Goal: Feedback & Contribution: Leave review/rating

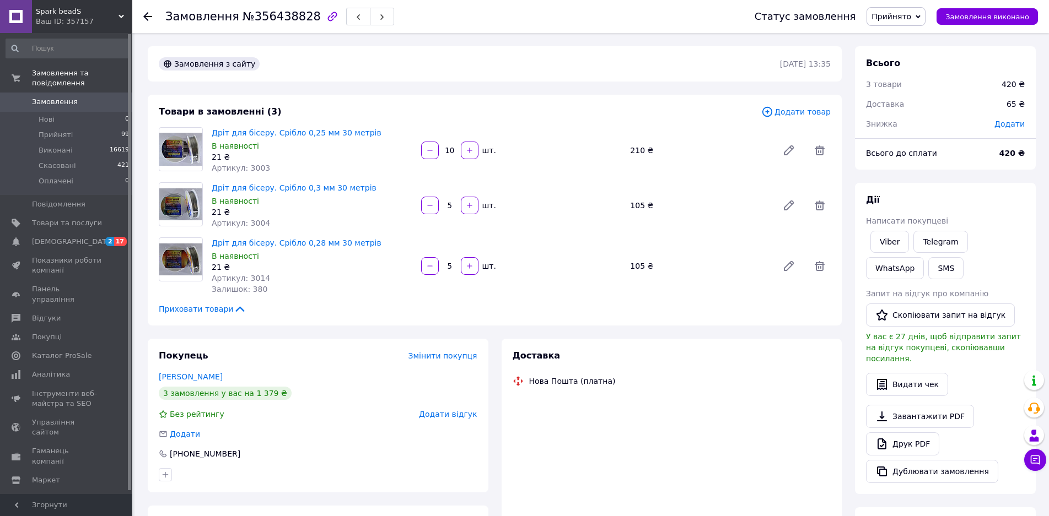
click at [74, 97] on span "Замовлення" at bounding box center [67, 102] width 70 height 10
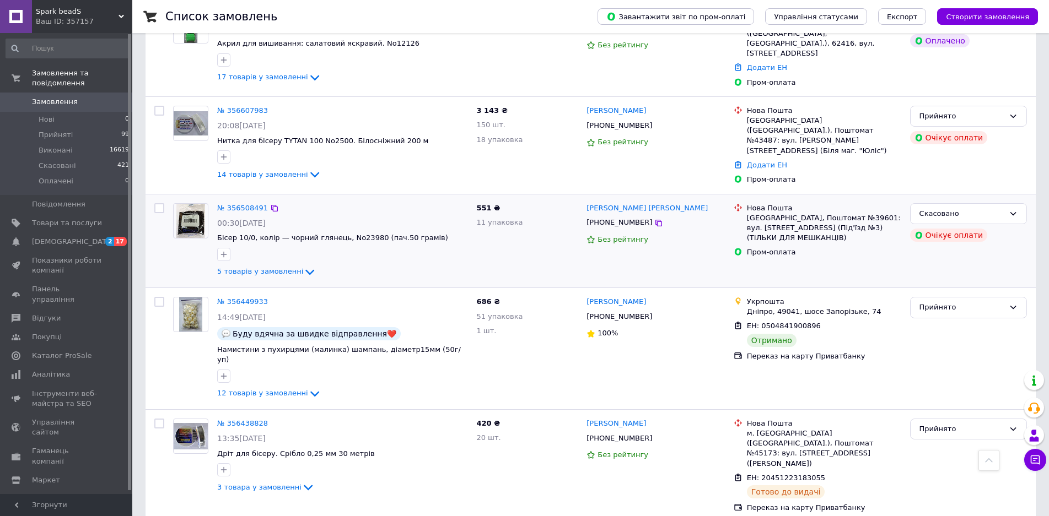
scroll to position [441, 0]
click at [234, 203] on link "№ 356508491" at bounding box center [242, 207] width 51 height 8
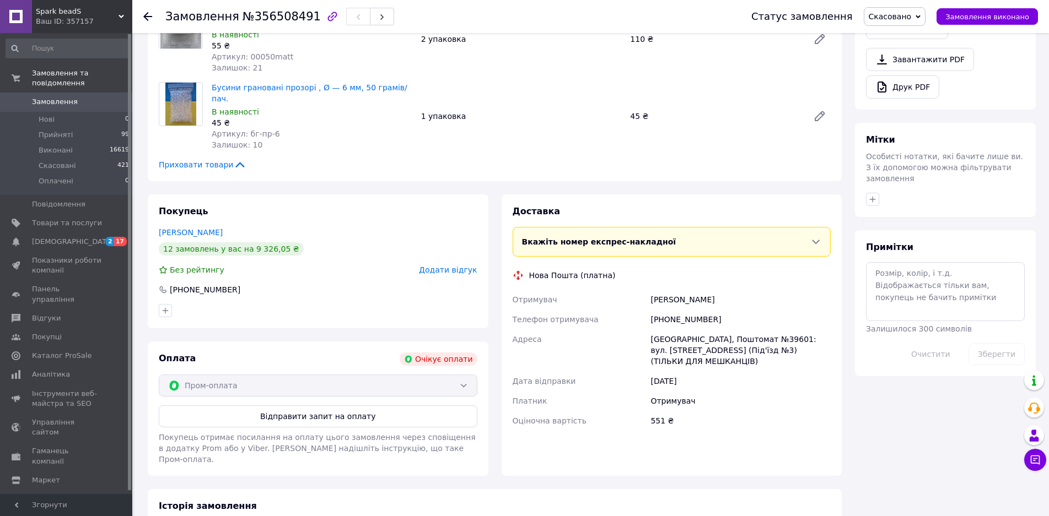
scroll to position [437, 0]
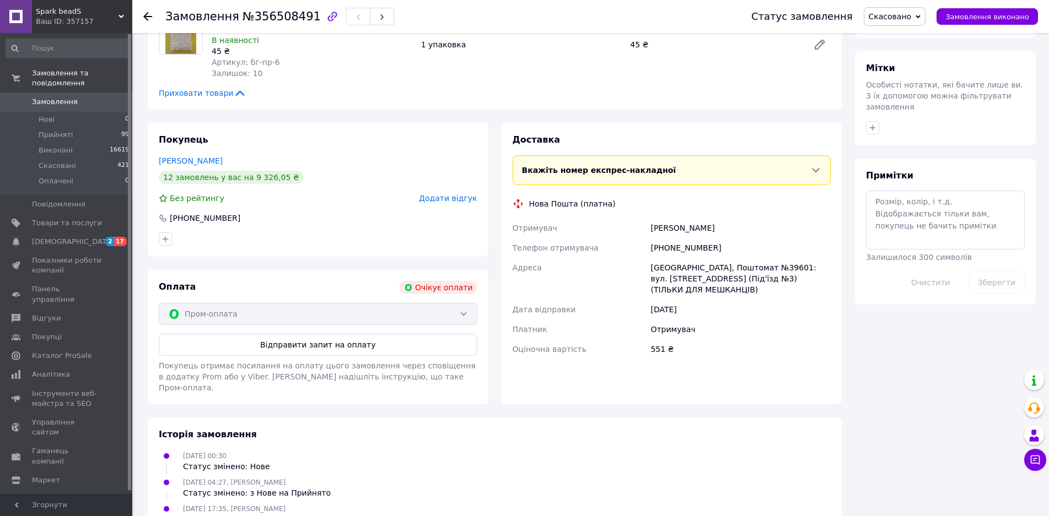
click at [450, 194] on span "Додати відгук" at bounding box center [448, 198] width 58 height 9
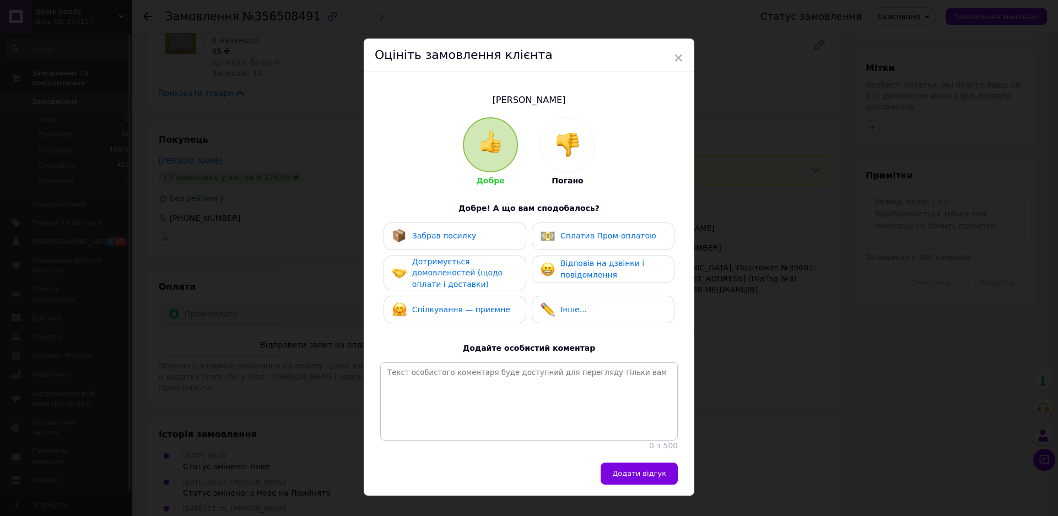
click at [564, 163] on div at bounding box center [568, 145] width 54 height 54
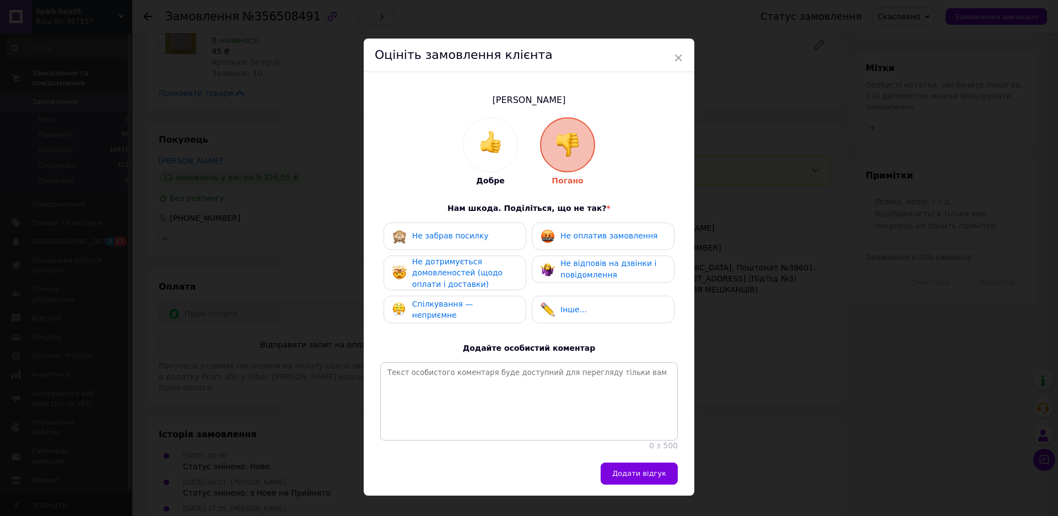
click at [584, 238] on span "Не оплатив замовлення" at bounding box center [609, 236] width 97 height 9
click at [584, 274] on span "Не відповів на дзвінки і повідомлення" at bounding box center [609, 269] width 96 height 20
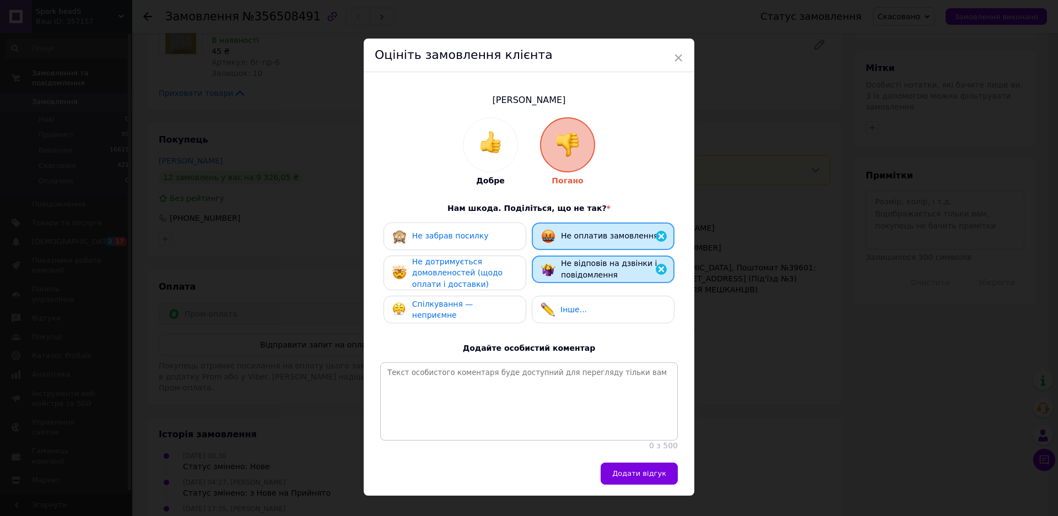
click at [487, 276] on span "Не дотримується домовленостей (щодо оплати і доставки)" at bounding box center [457, 272] width 90 height 31
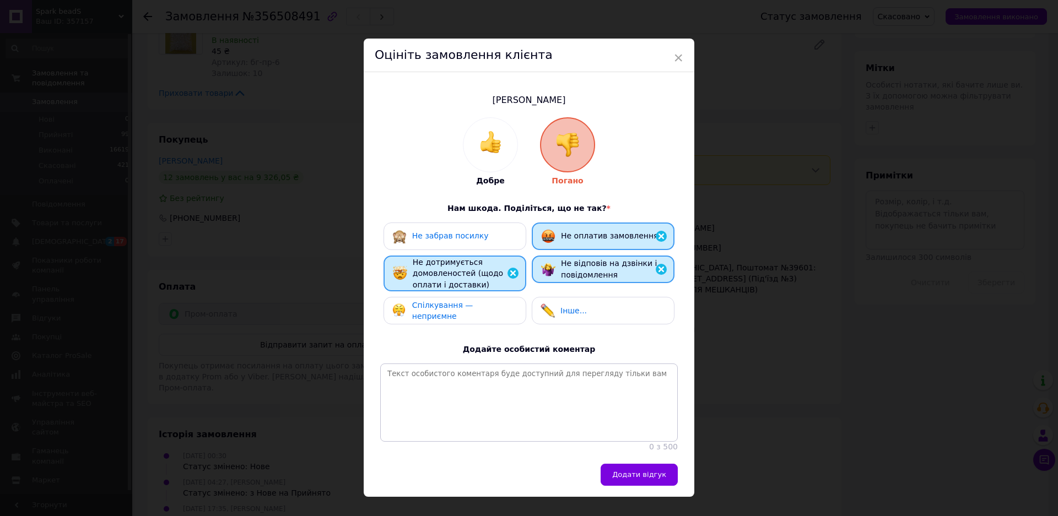
click at [487, 303] on div "Спілкування — неприємне" at bounding box center [454, 311] width 125 height 23
click at [577, 304] on div "Інше..." at bounding box center [564, 311] width 46 height 14
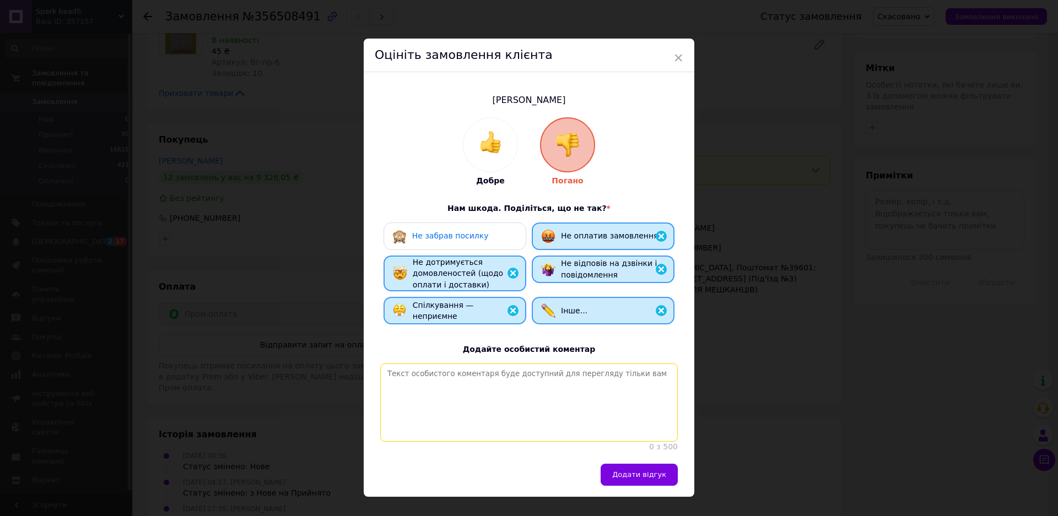
click at [512, 386] on textarea at bounding box center [529, 403] width 298 height 78
type textarea "дивна замовниця- робить замовлення, неоплачує, блокує мене... це вжене в перший…"
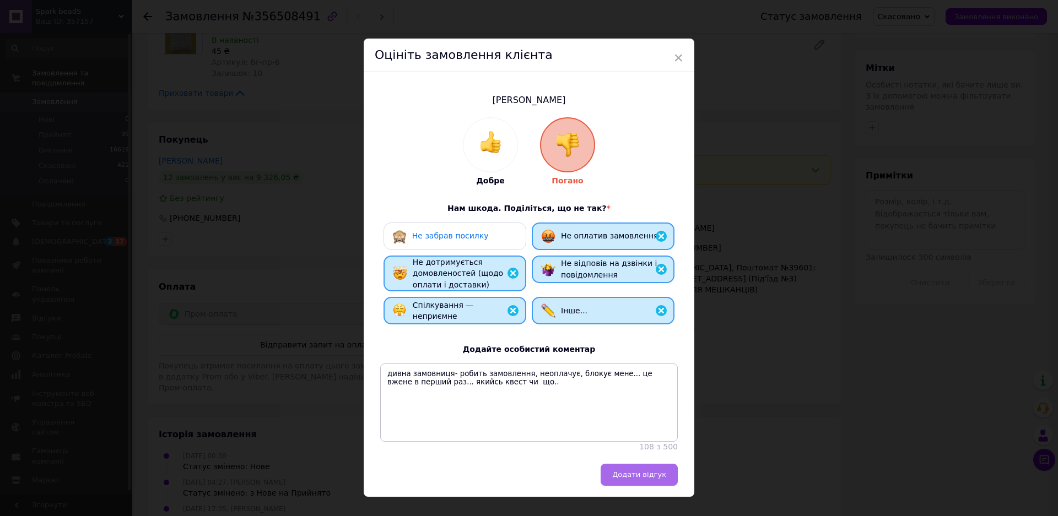
click at [633, 479] on span "Додати відгук" at bounding box center [639, 475] width 54 height 8
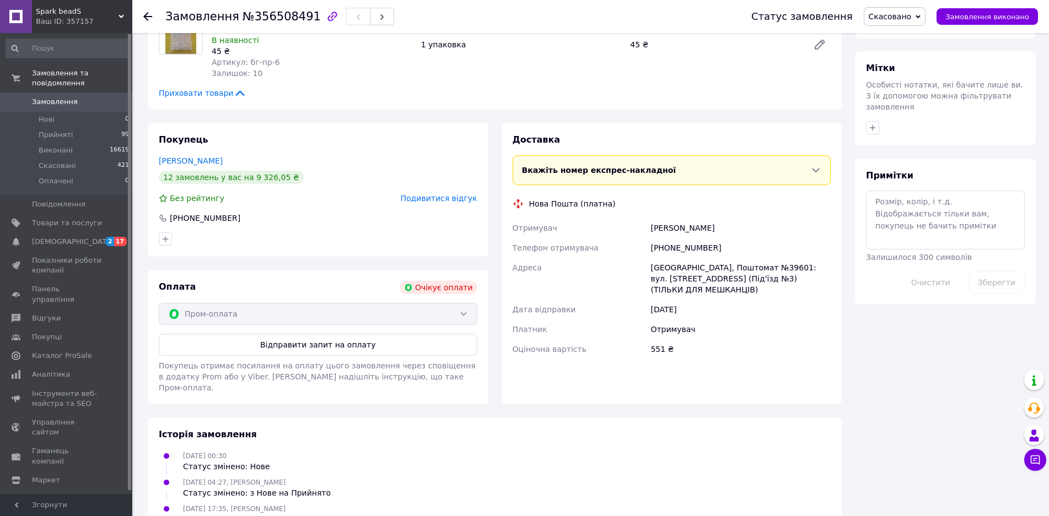
click at [421, 194] on span "Подивитися відгук" at bounding box center [439, 198] width 77 height 9
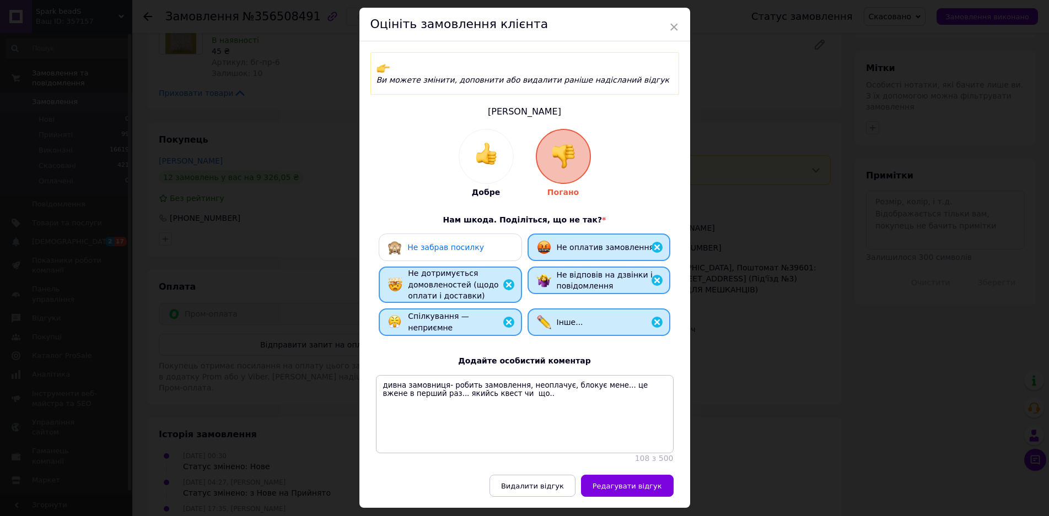
scroll to position [58, 0]
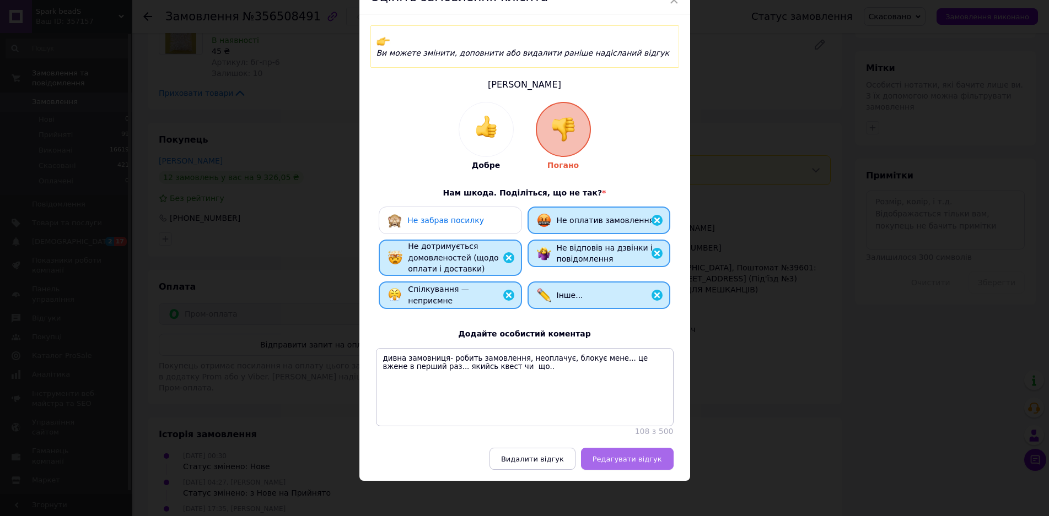
click at [631, 455] on span "Редагувати відгук" at bounding box center [627, 459] width 69 height 8
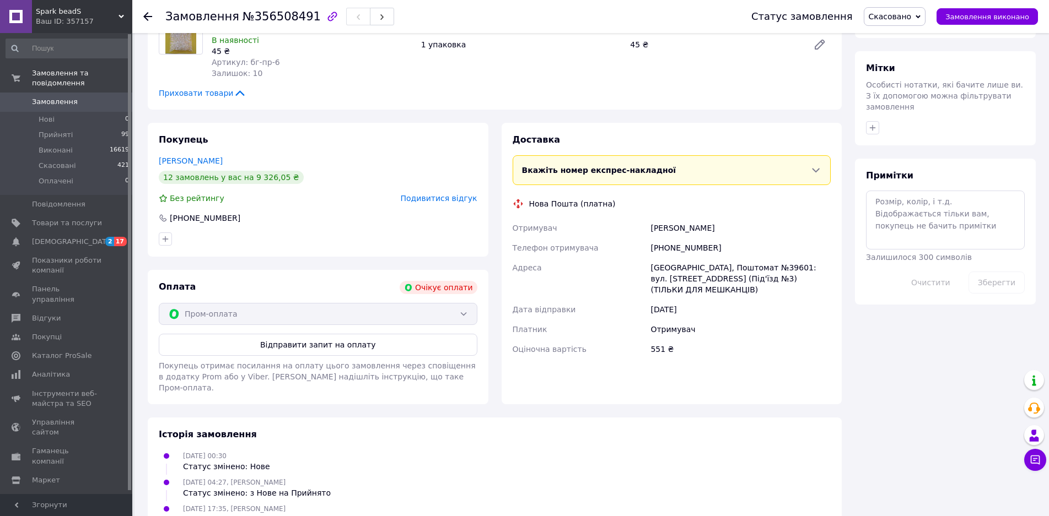
click at [453, 194] on span "Подивитися відгук" at bounding box center [439, 198] width 77 height 9
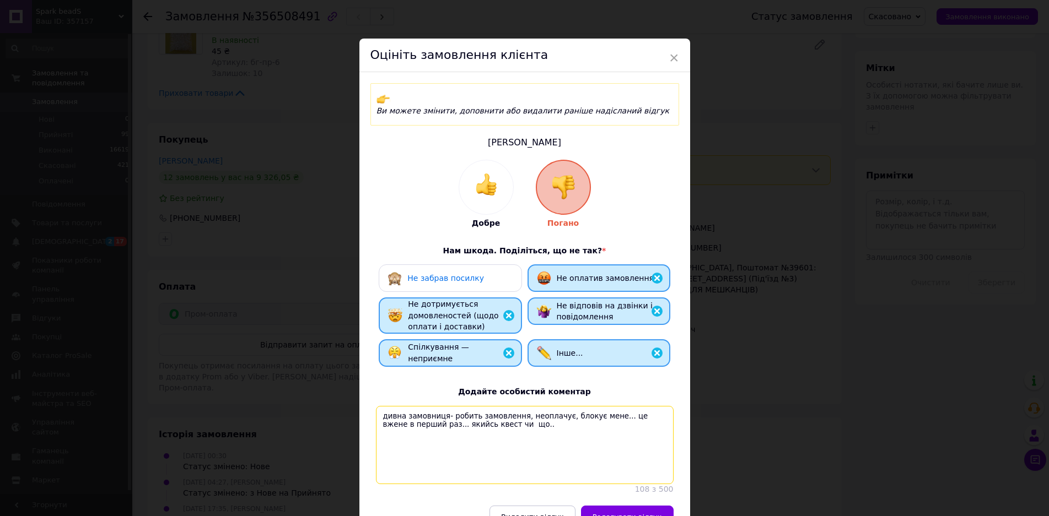
click at [625, 407] on textarea "дивна замовниця- робить замовлення, неоплачує, блокує мене... це вжене в перший…" at bounding box center [525, 445] width 298 height 78
type textarea "дивна замовниця- робить замовлення, неоплачує, блокує мене... це вже не в перши…"
click at [636, 513] on span "Редагувати відгук" at bounding box center [627, 517] width 69 height 8
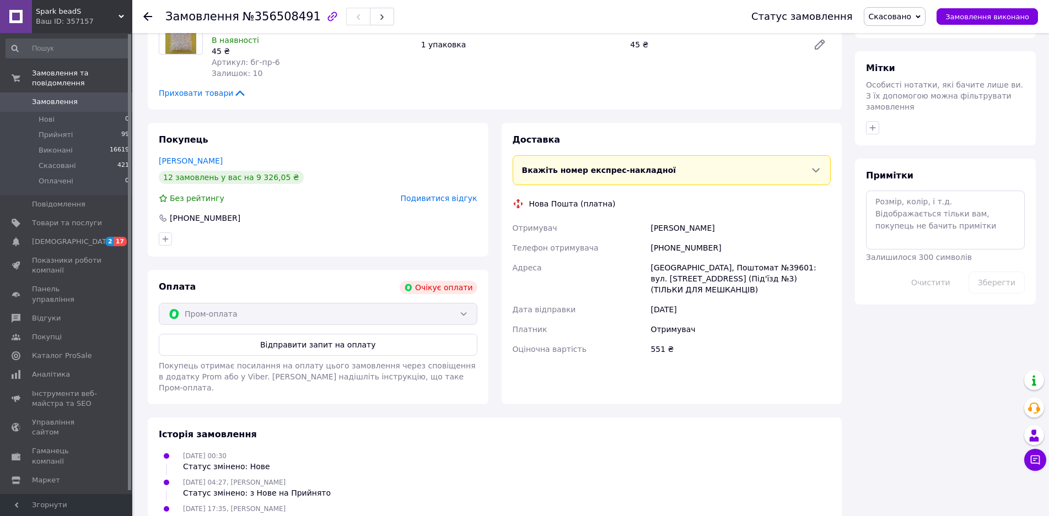
click at [79, 97] on span "Замовлення" at bounding box center [67, 102] width 70 height 10
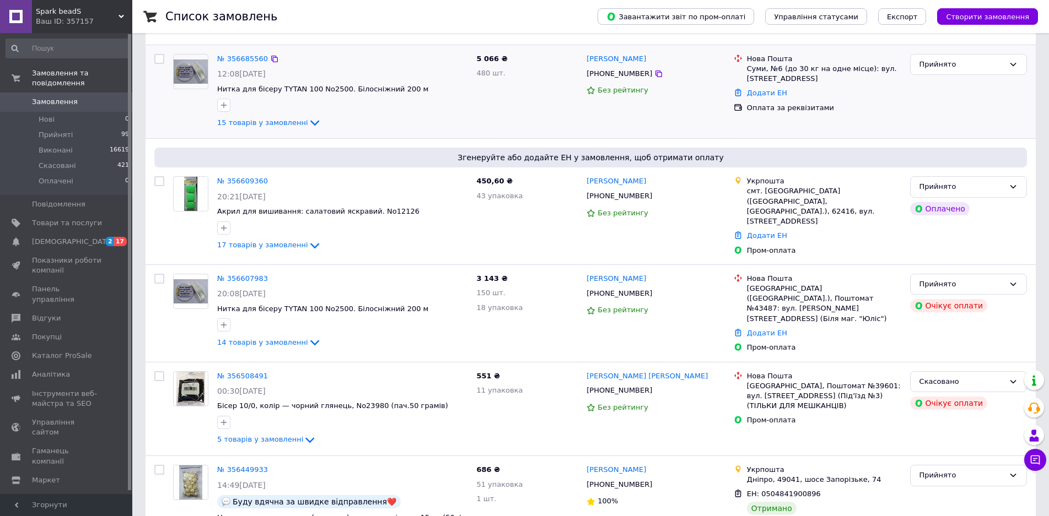
scroll to position [276, 0]
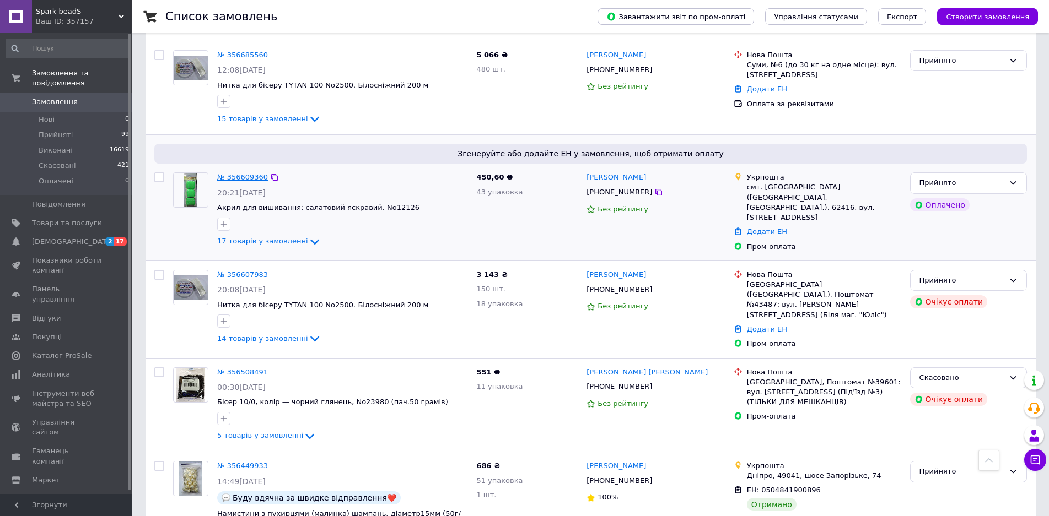
click at [247, 173] on link "№ 356609360" at bounding box center [242, 177] width 51 height 8
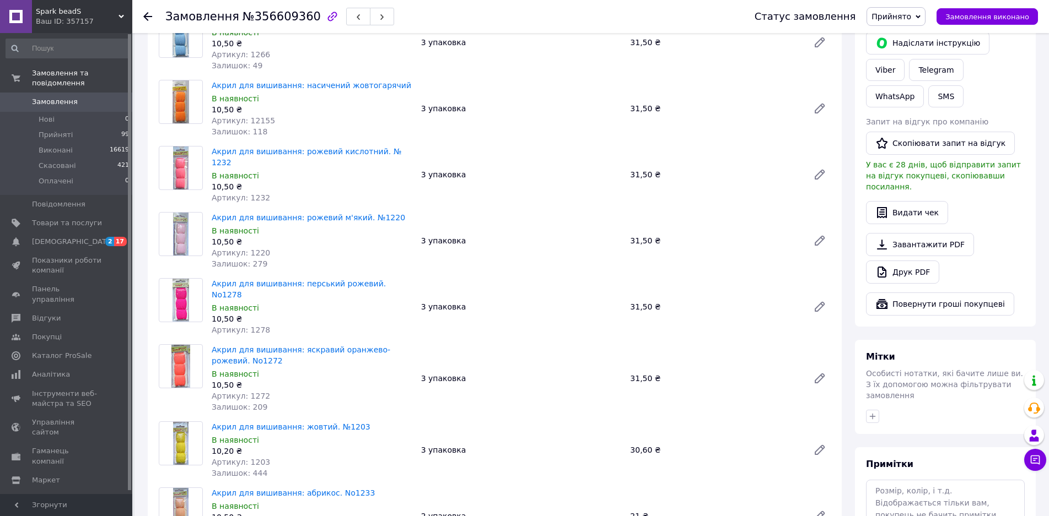
scroll to position [165, 0]
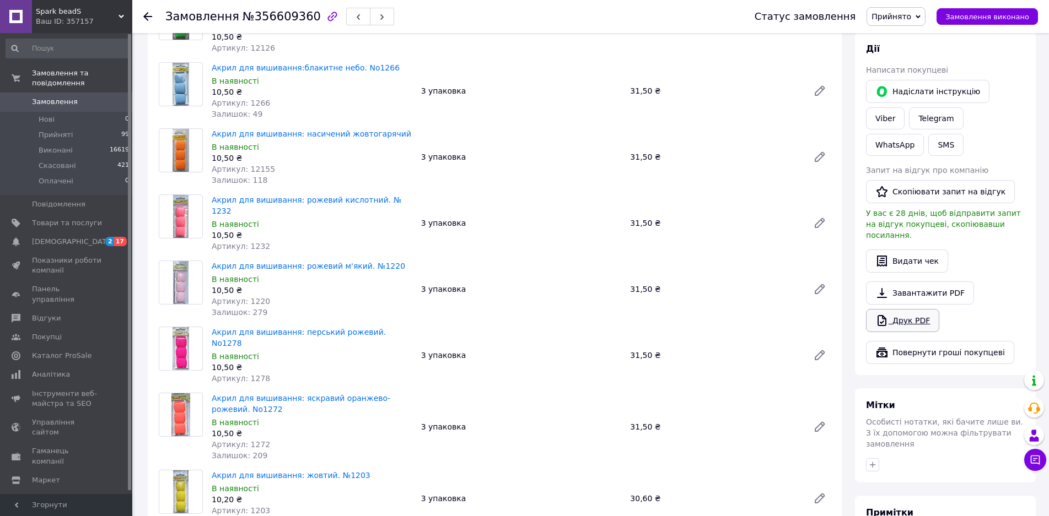
click at [912, 309] on link "Друк PDF" at bounding box center [902, 320] width 73 height 23
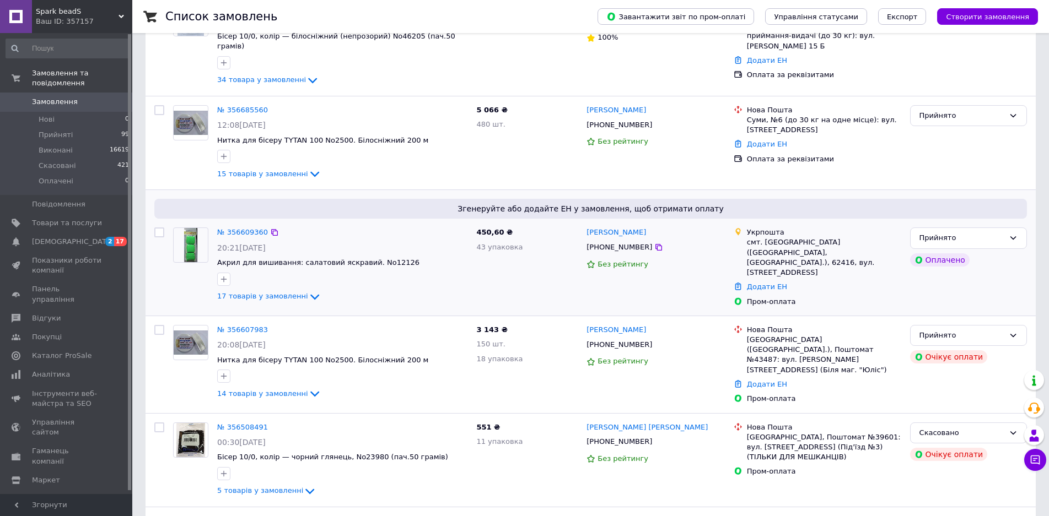
scroll to position [276, 0]
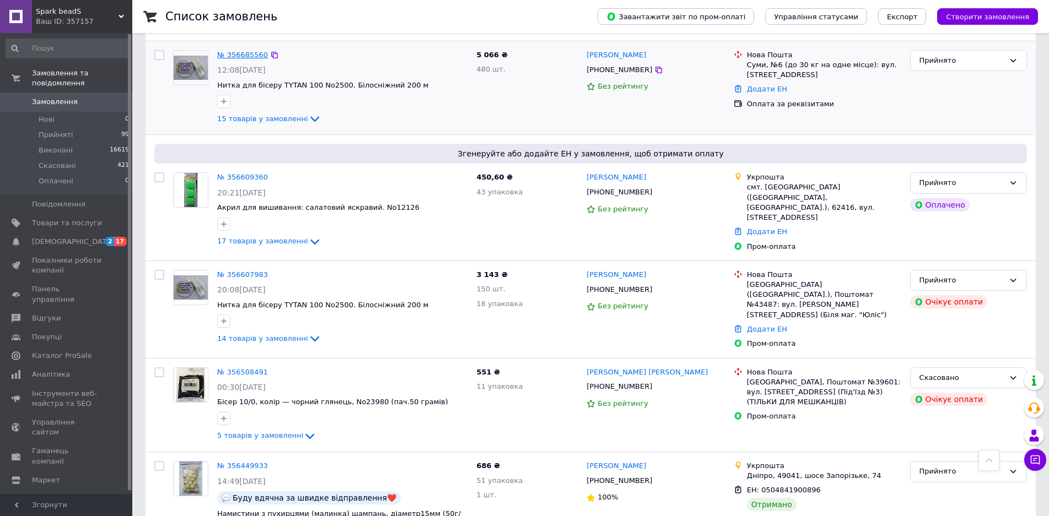
click at [254, 51] on link "№ 356685560" at bounding box center [242, 55] width 51 height 8
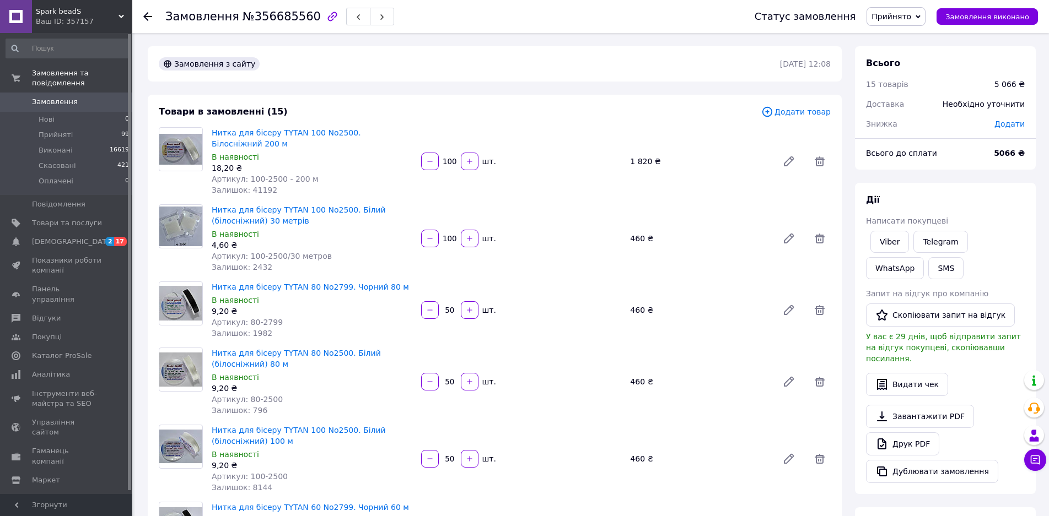
click at [960, 191] on div "[PERSON_NAME] покупцеві Viber Telegram WhatsApp SMS Запит на відгук про компані…" at bounding box center [945, 338] width 181 height 311
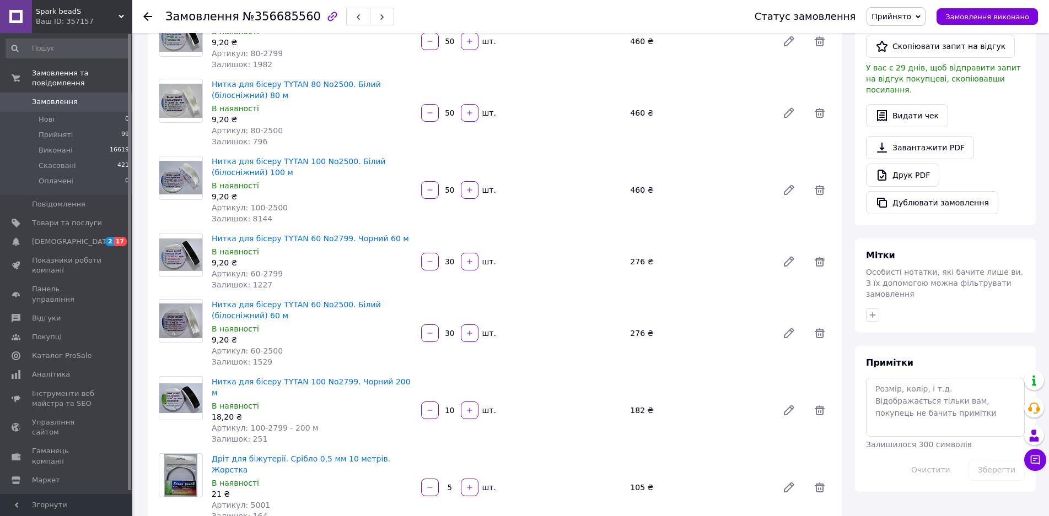
scroll to position [386, 0]
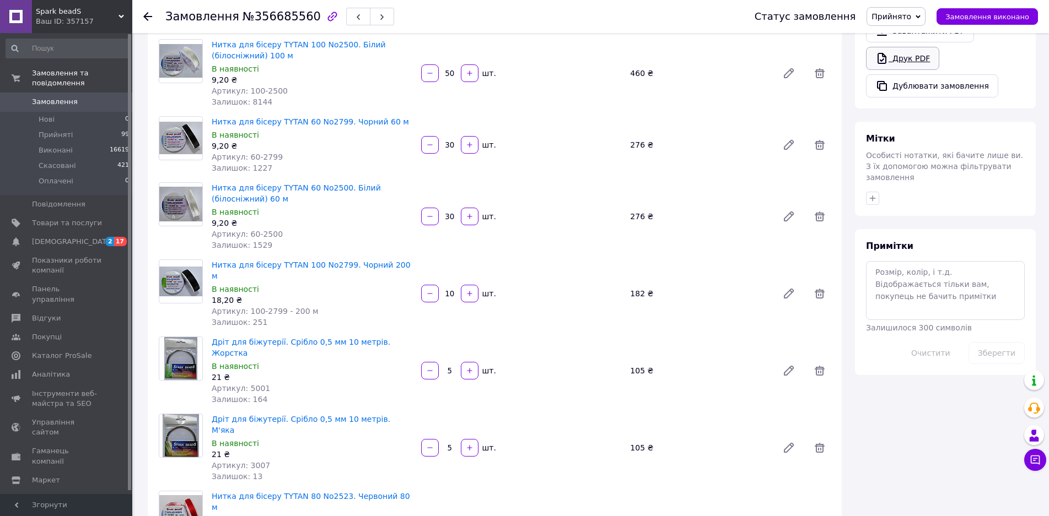
click at [912, 55] on link "Друк PDF" at bounding box center [902, 58] width 73 height 23
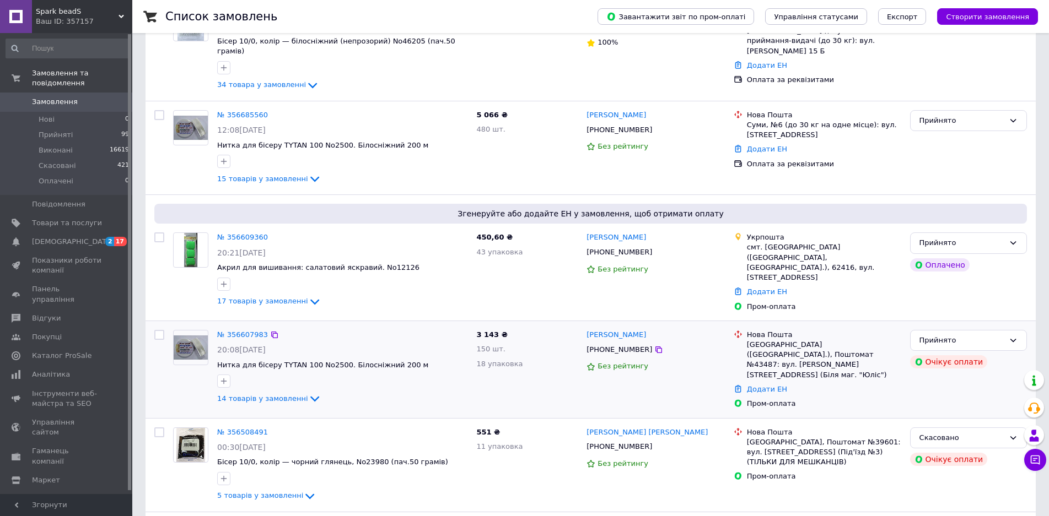
scroll to position [276, 0]
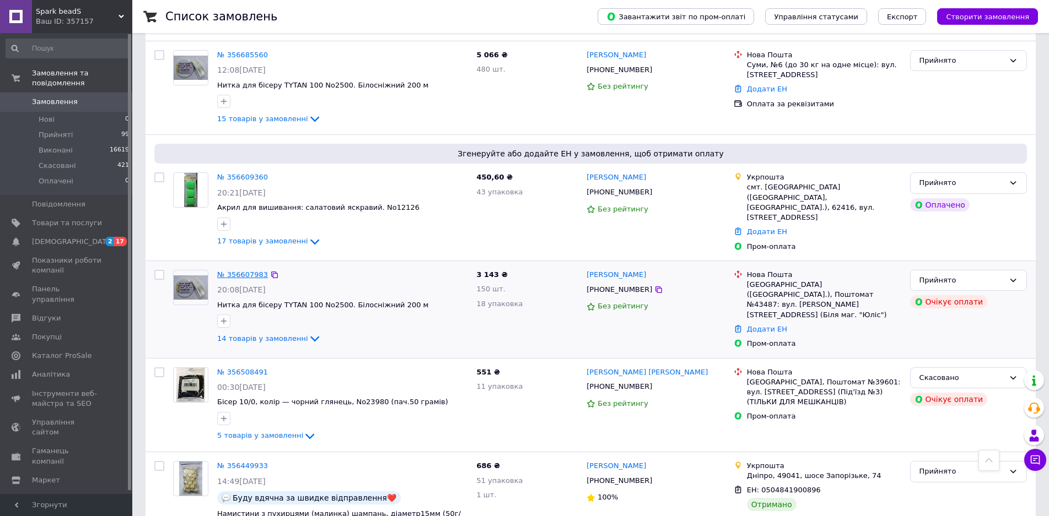
click at [252, 271] on link "№ 356607983" at bounding box center [242, 275] width 51 height 8
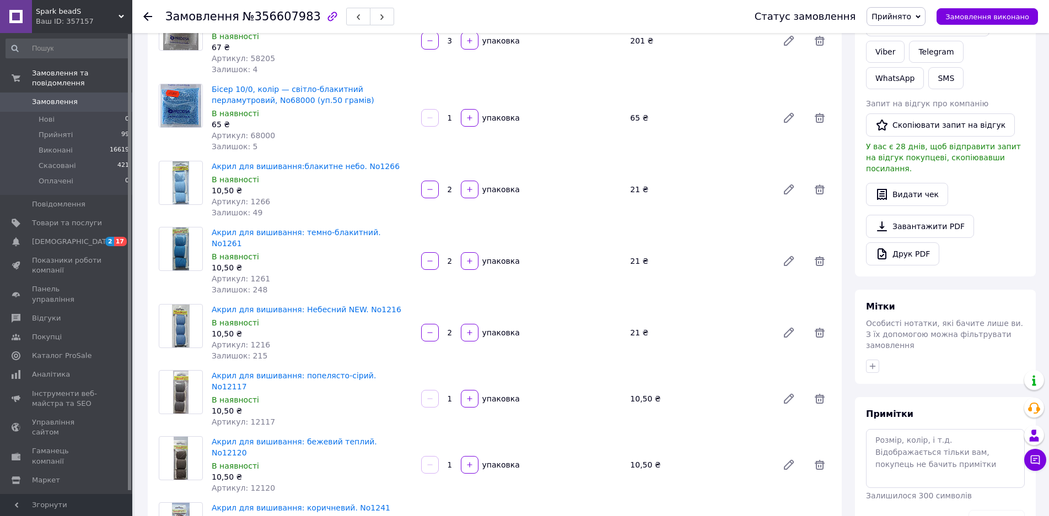
scroll to position [276, 0]
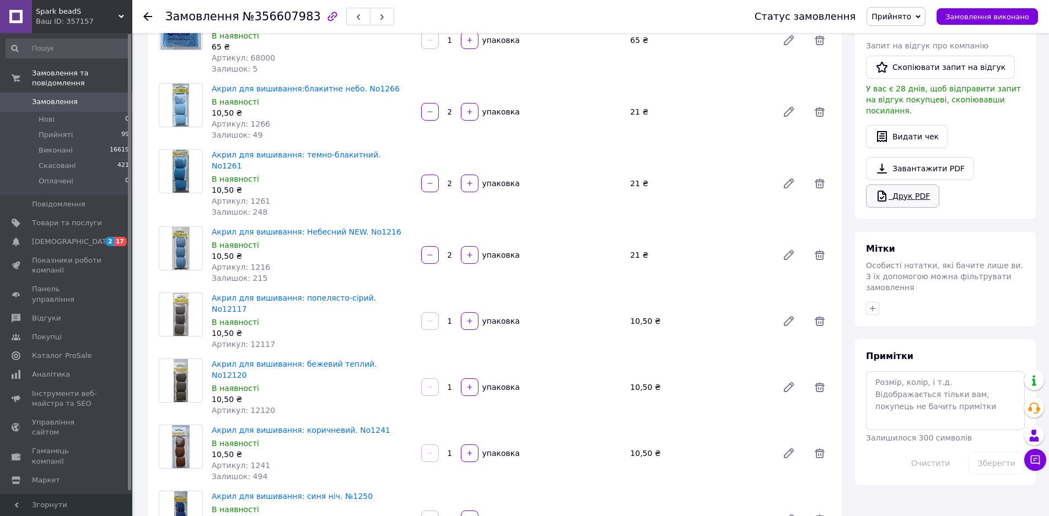
click at [905, 185] on link "Друк PDF" at bounding box center [902, 196] width 73 height 23
